Goal: Information Seeking & Learning: Learn about a topic

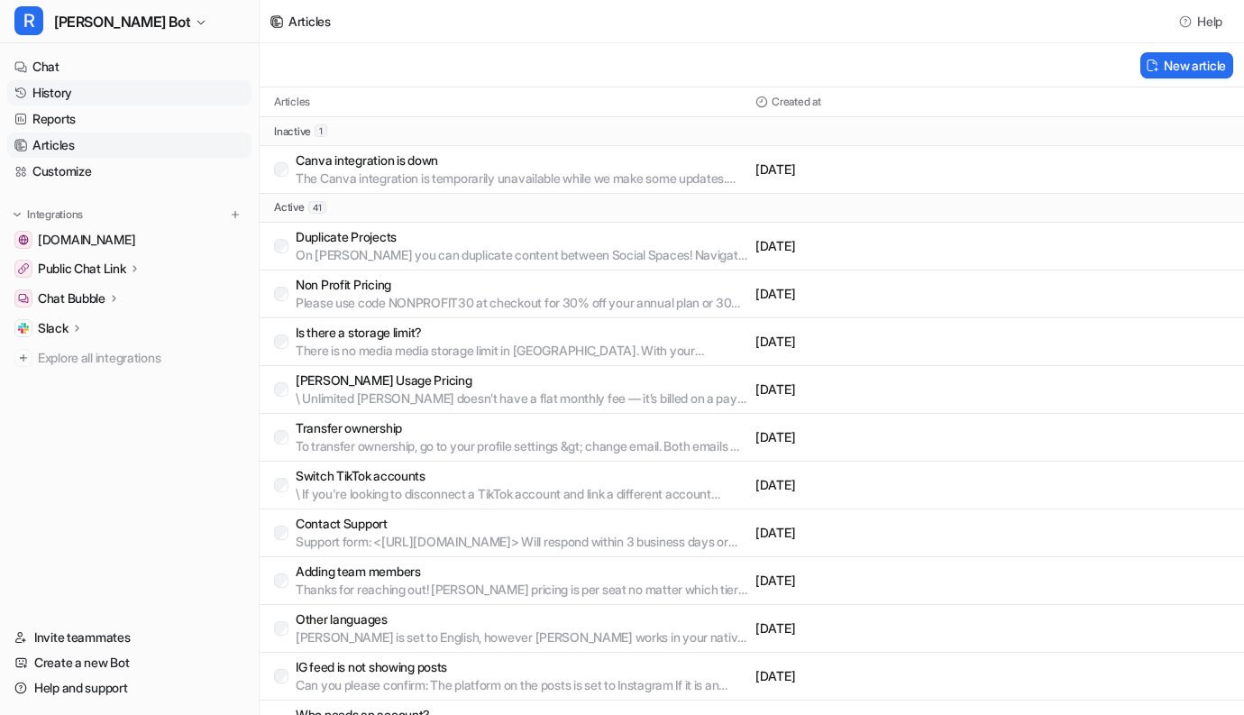
click at [53, 81] on link "History" at bounding box center [129, 92] width 244 height 25
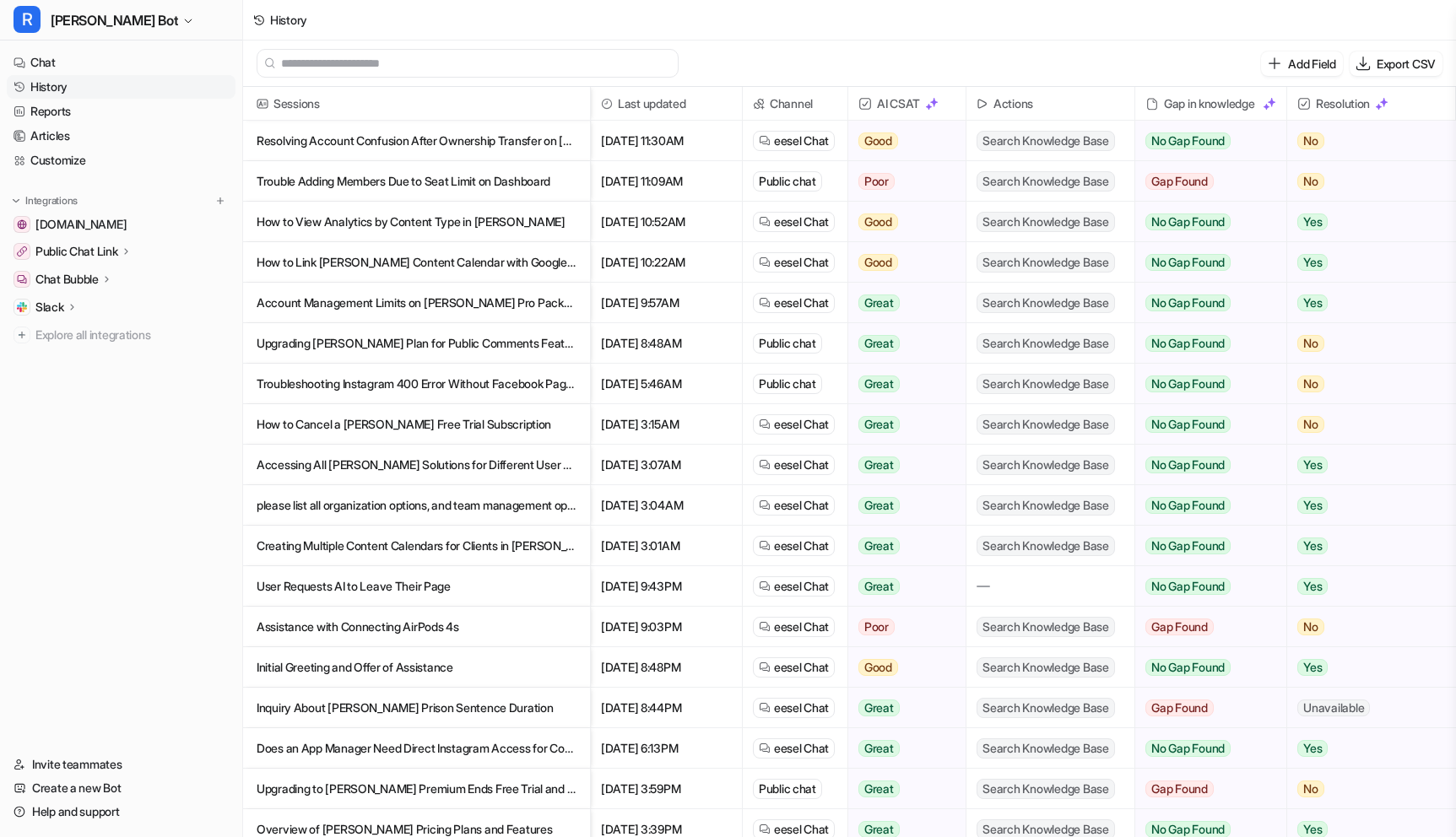
click at [503, 228] on p "How to View Analytics by Content Type in [PERSON_NAME]" at bounding box center [417, 222] width 320 height 40
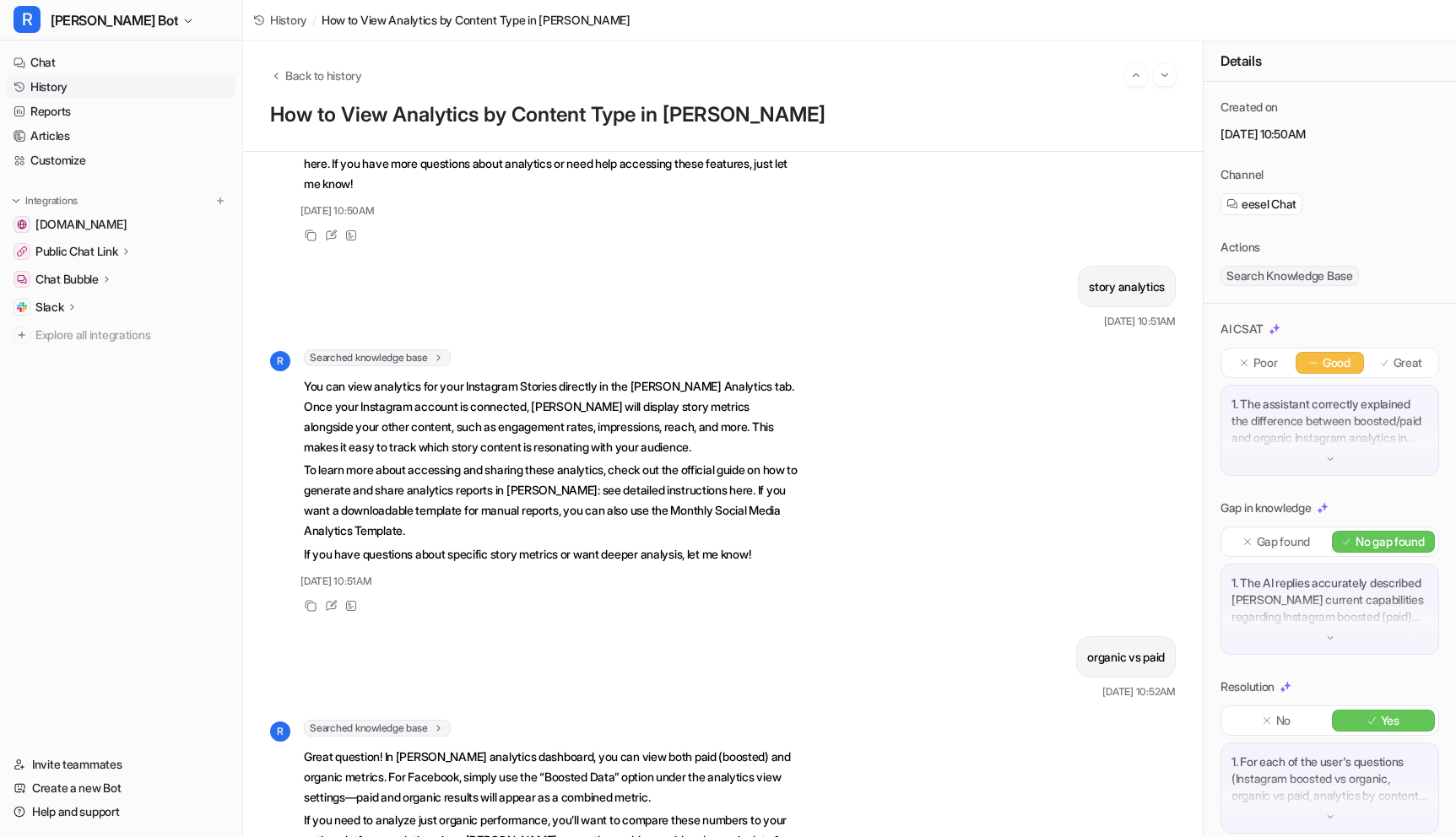
scroll to position [154, 0]
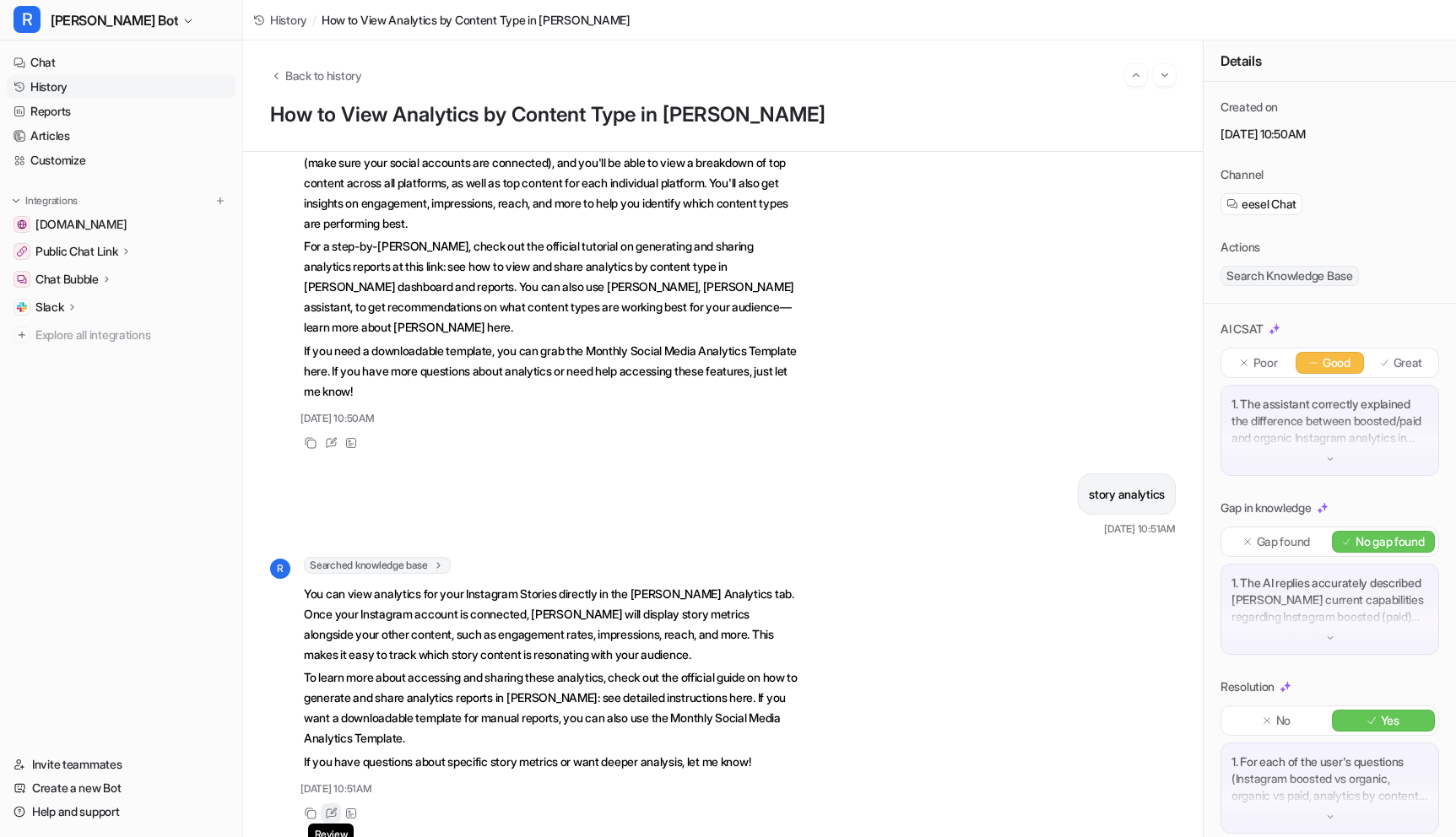
click at [331, 668] on icon at bounding box center [331, 814] width 13 height 12
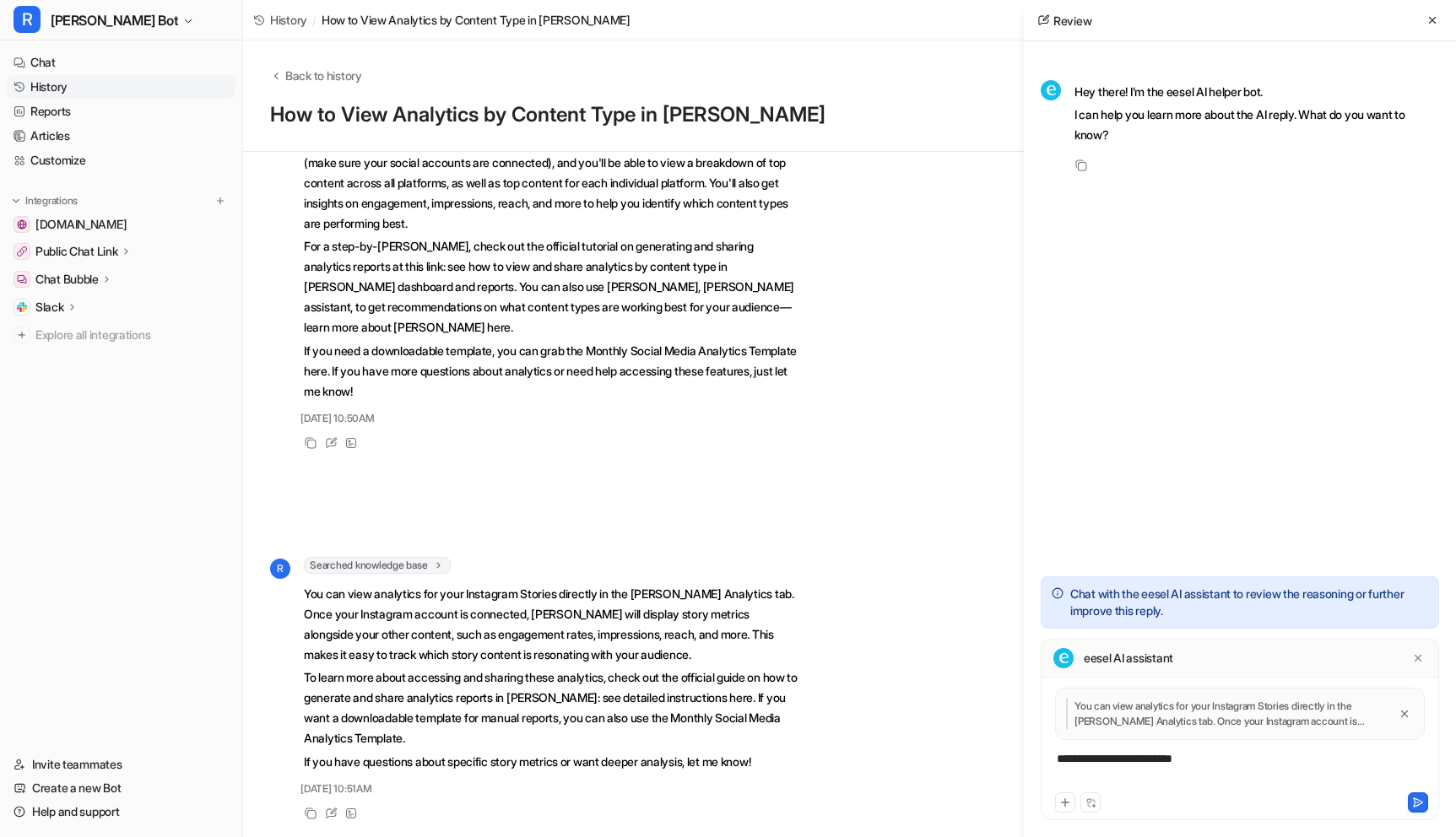
click at [1140, 668] on div "**********" at bounding box center [1240, 770] width 390 height 38
click at [1164, 668] on div "**********" at bounding box center [1240, 770] width 390 height 38
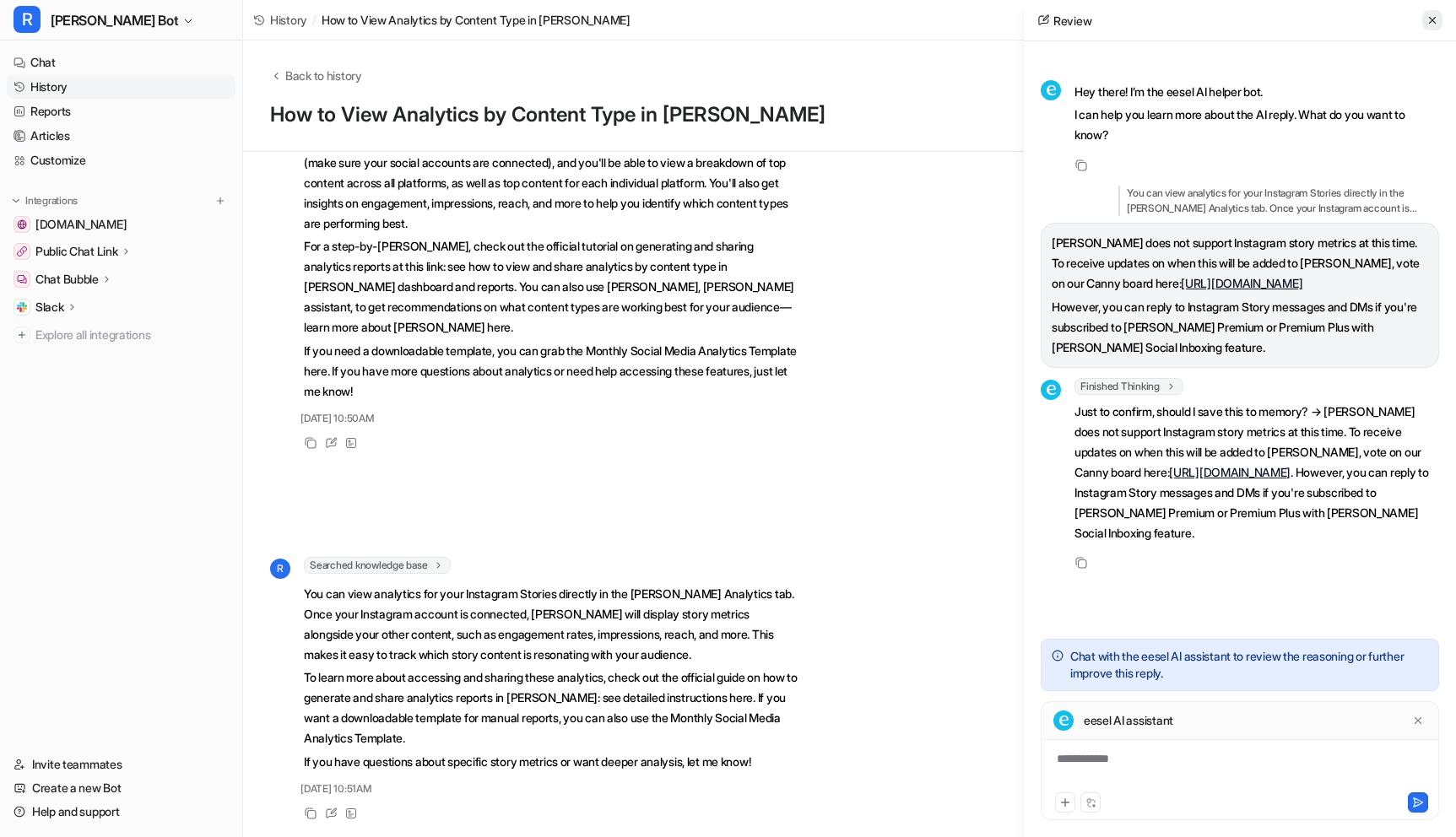
click at [1164, 14] on icon at bounding box center [1433, 20] width 12 height 12
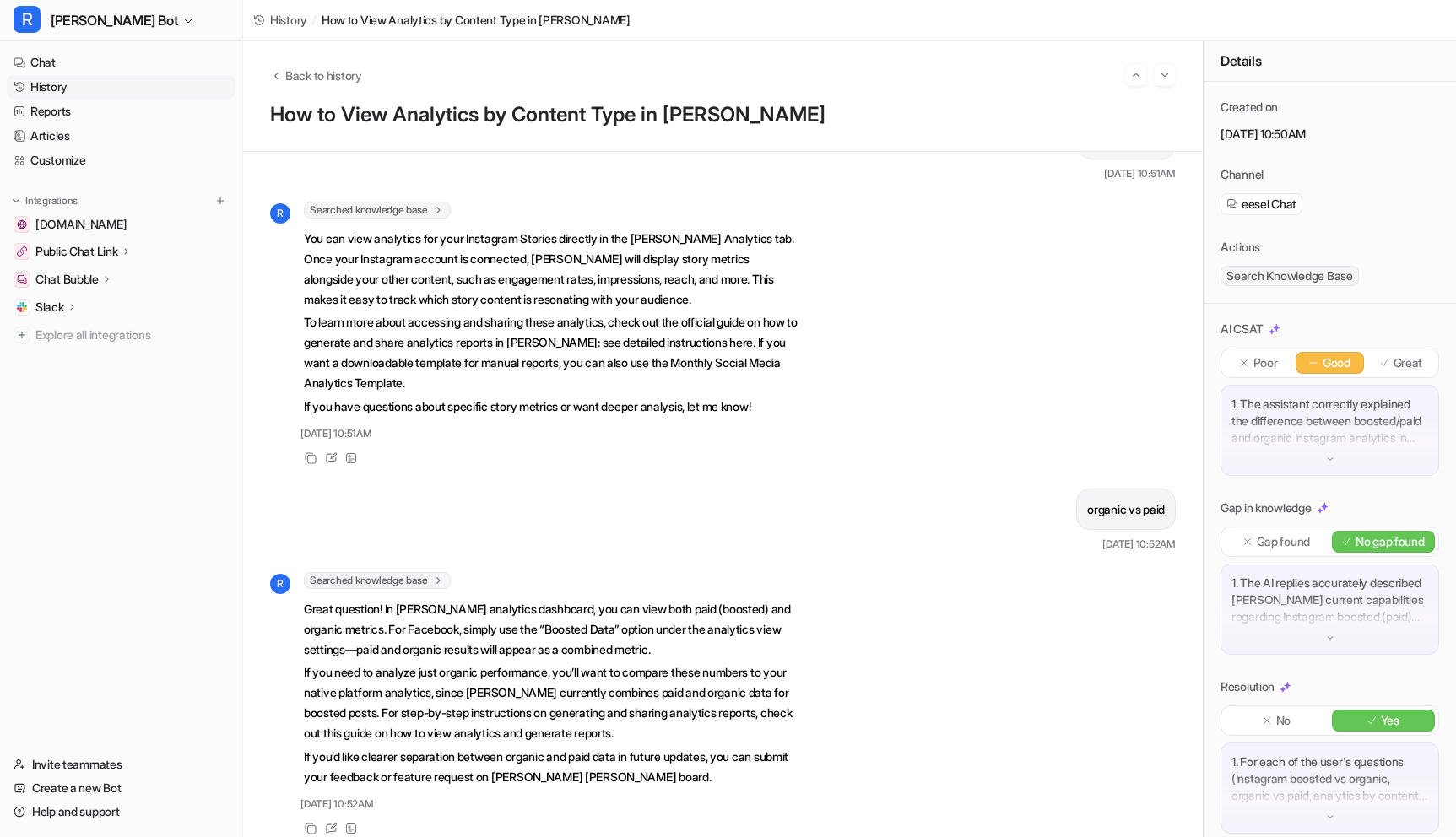
scroll to position [897, 0]
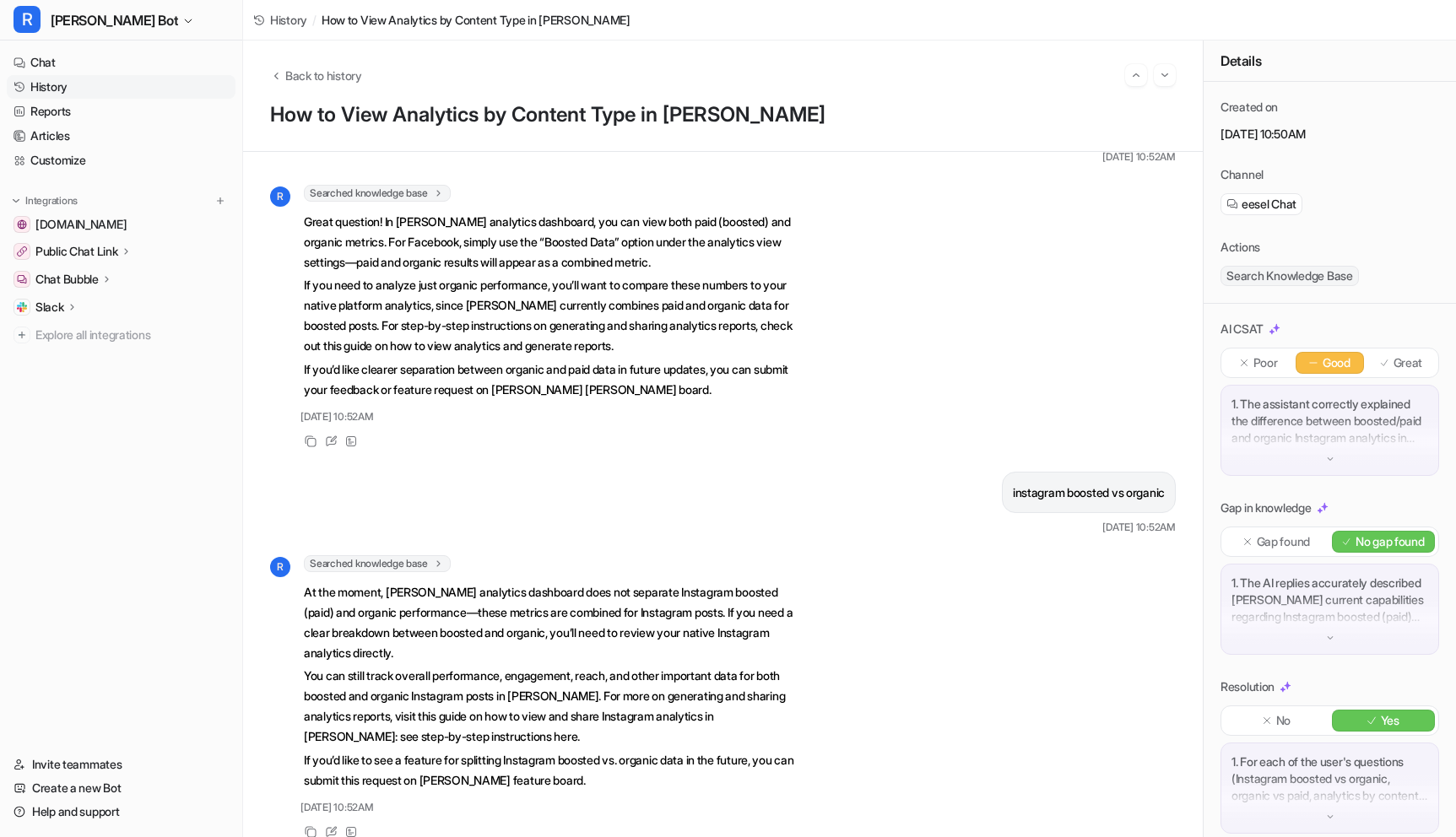
click at [66, 95] on link "History" at bounding box center [121, 86] width 228 height 23
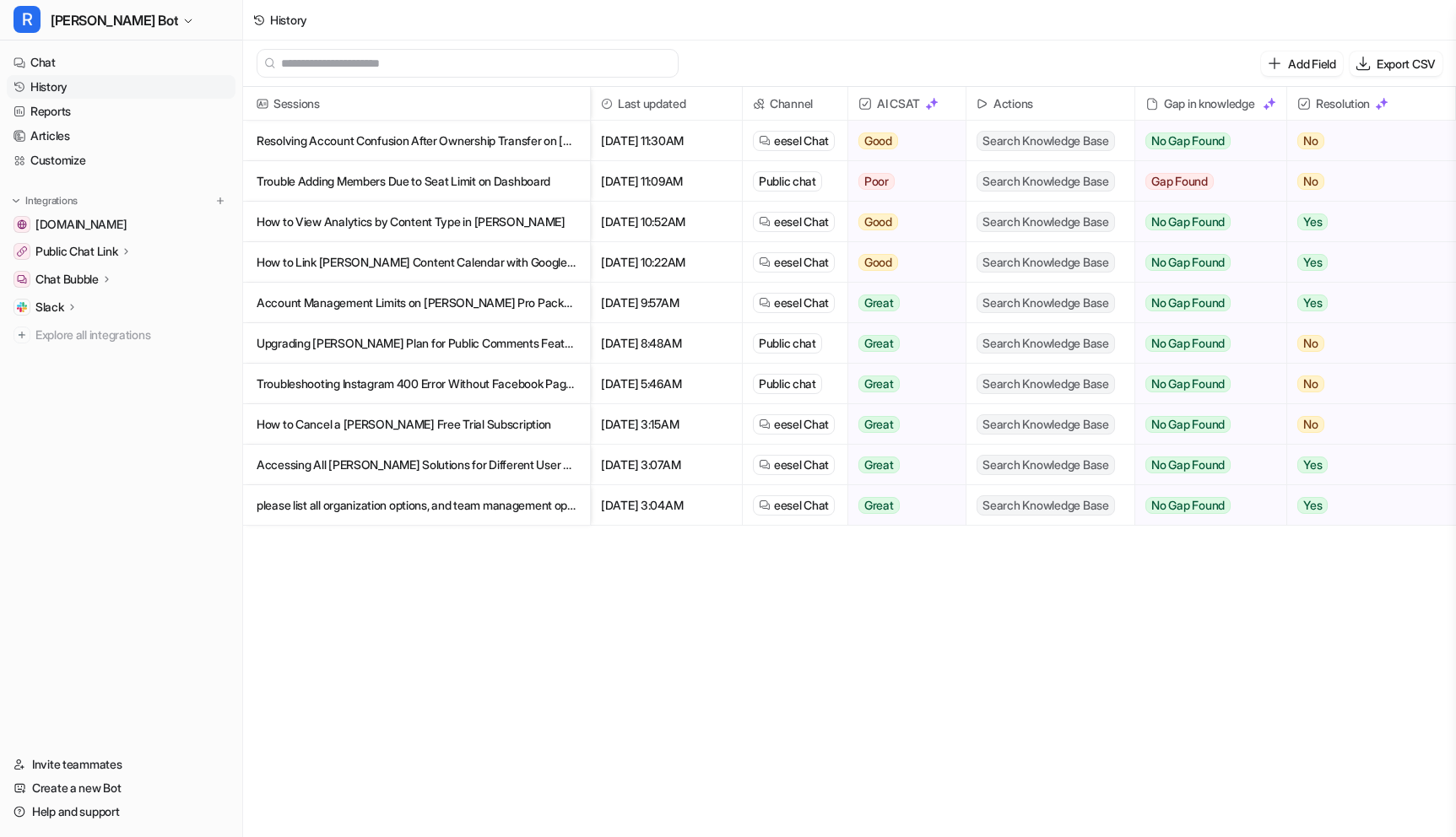
click at [493, 189] on p "Trouble Adding Members Due to Seat Limit on Dashboard" at bounding box center [417, 181] width 320 height 40
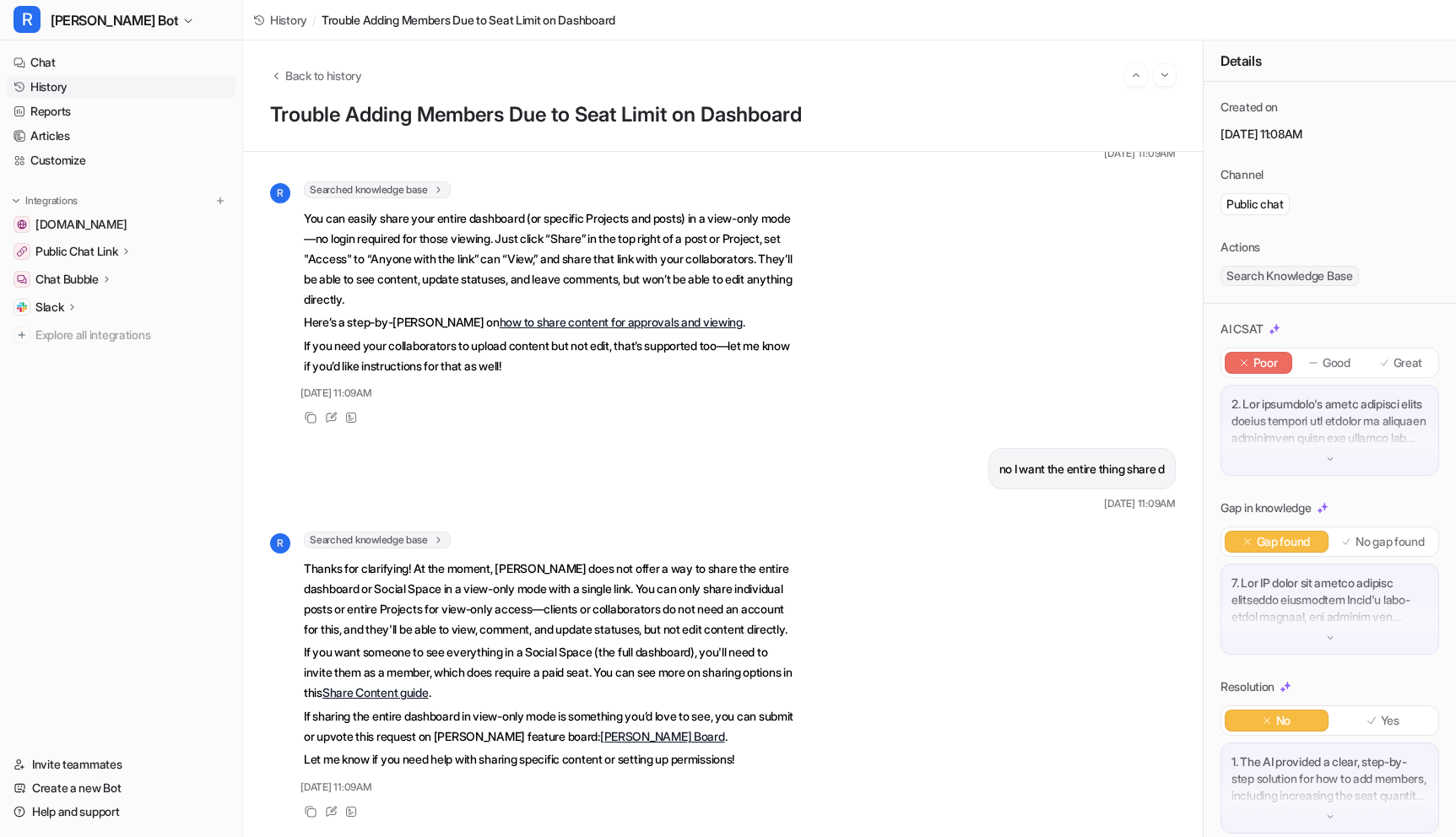
scroll to position [535, 0]
click at [65, 90] on link "History" at bounding box center [121, 86] width 228 height 23
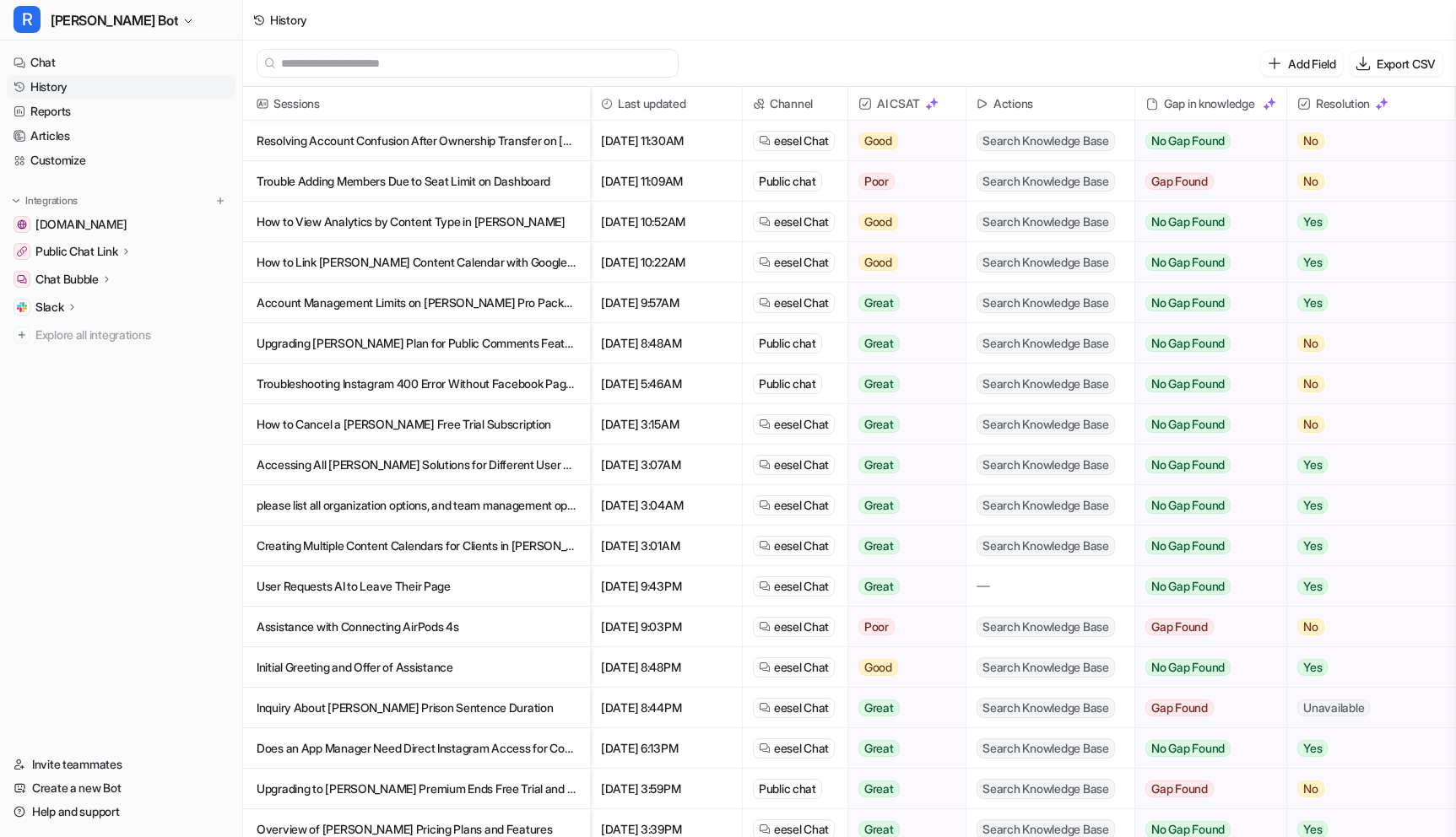
click at [507, 142] on p "Resolving Account Confusion After Ownership Transfer on [PERSON_NAME]" at bounding box center [417, 140] width 320 height 40
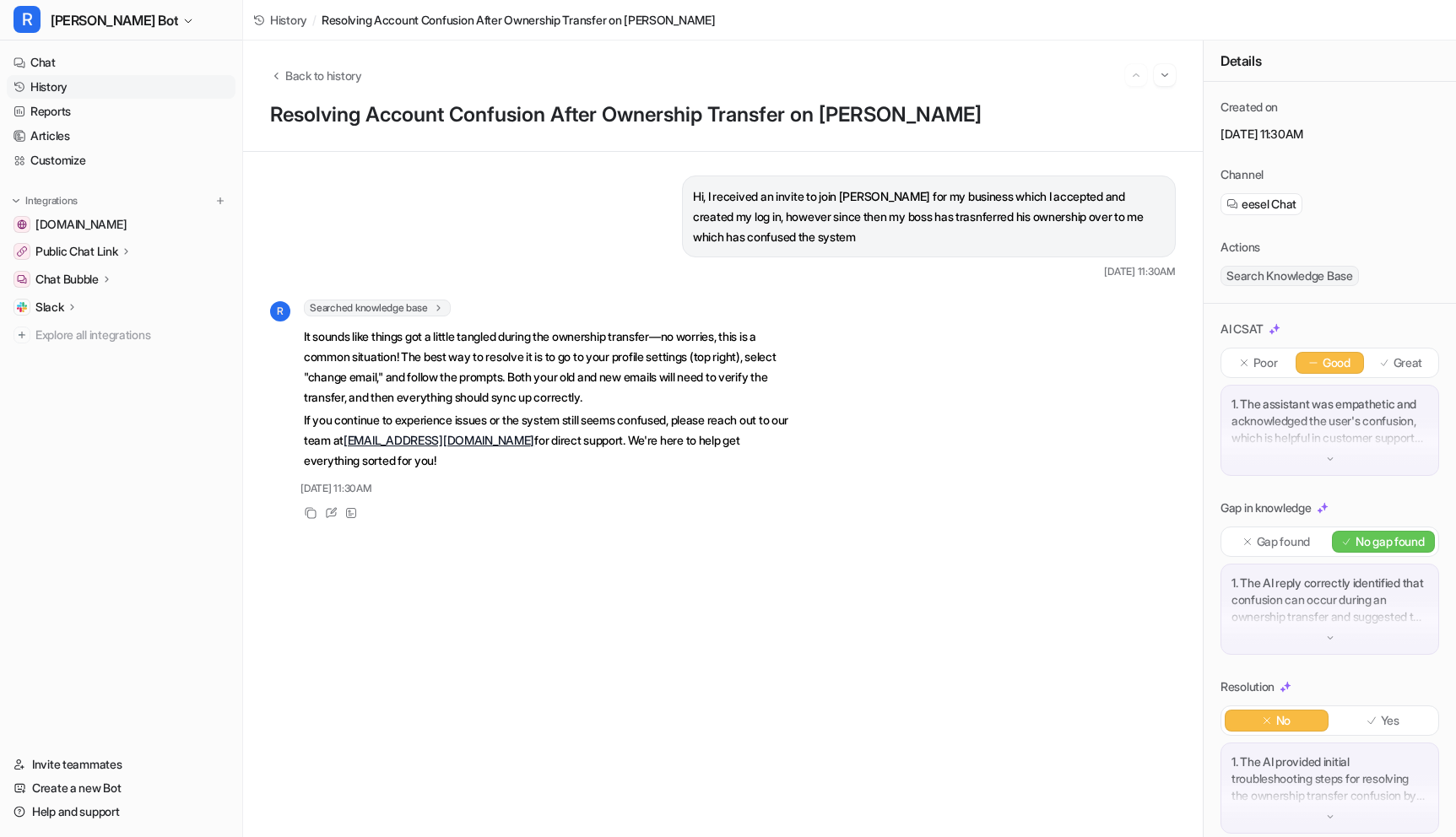
click at [38, 89] on link "History" at bounding box center [121, 86] width 228 height 23
